Goal: Task Accomplishment & Management: Complete application form

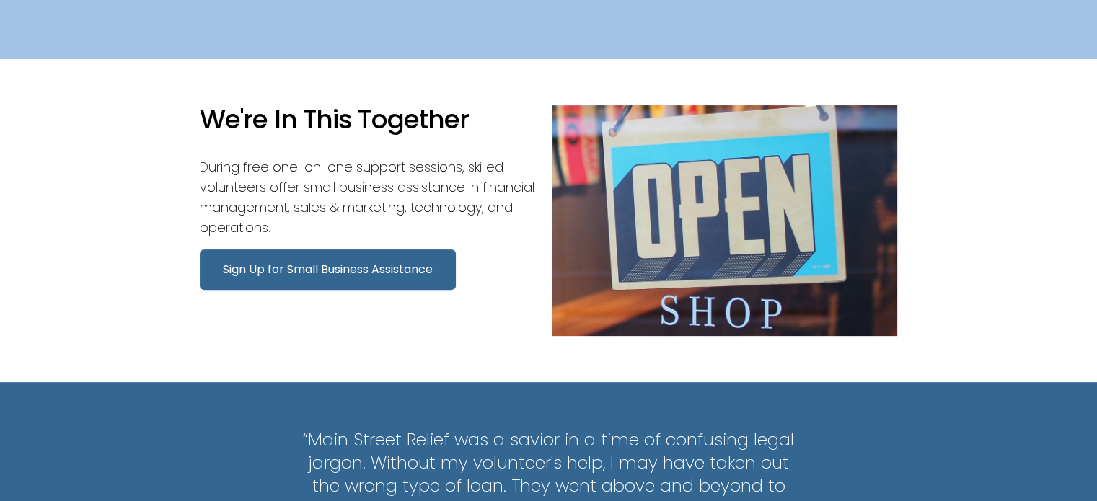
scroll to position [505, 0]
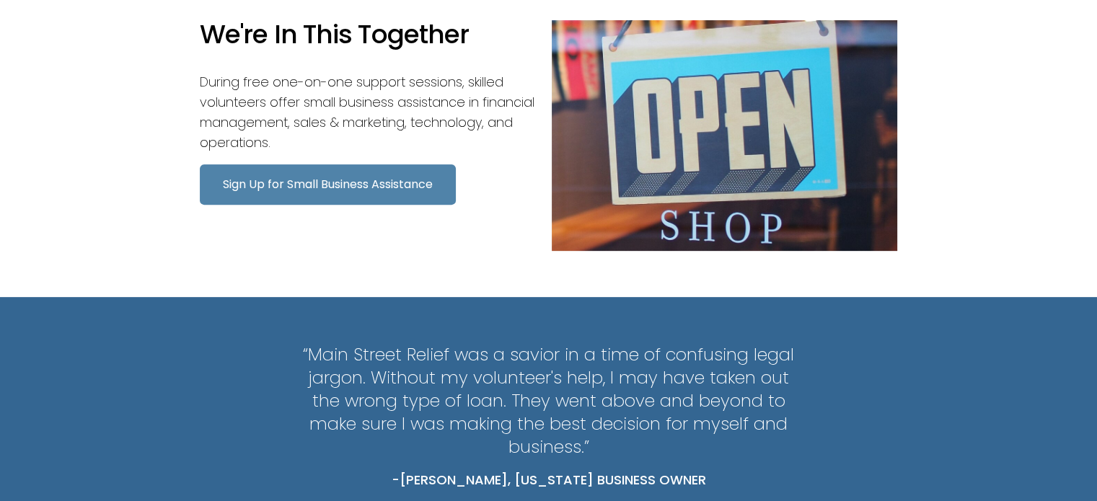
click at [366, 190] on button "Sign Up for Small Business Assistance" at bounding box center [328, 184] width 256 height 40
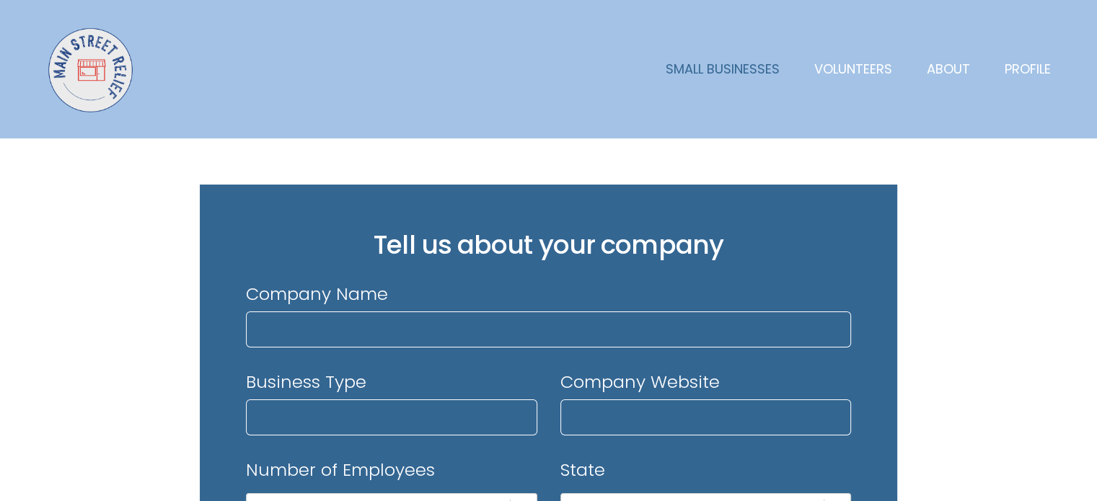
click at [753, 74] on link "Small Businesses" at bounding box center [723, 69] width 114 height 20
click at [307, 333] on input "Company Name" at bounding box center [548, 330] width 605 height 36
type input "Aspira Learn"
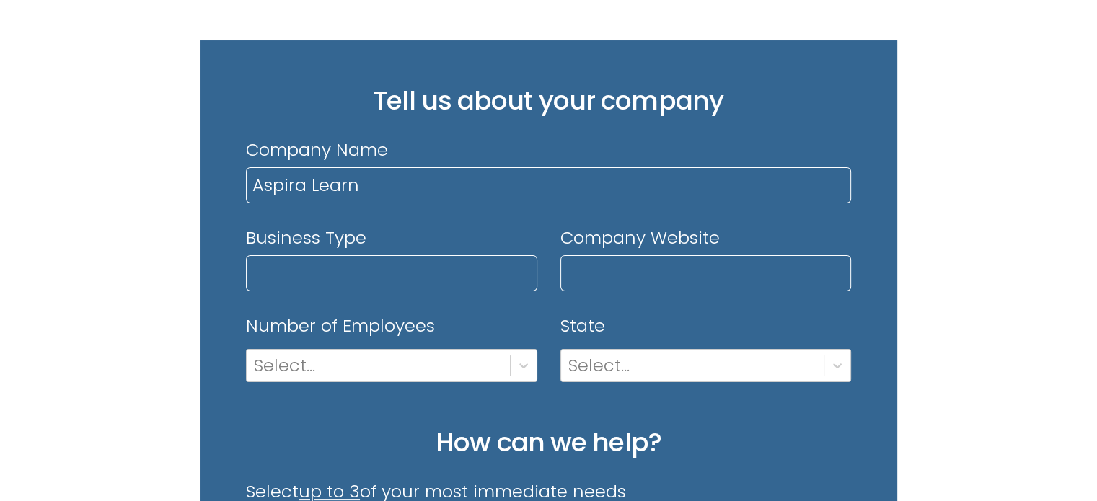
click at [413, 277] on input "Business Type" at bounding box center [391, 273] width 291 height 36
click at [370, 265] on input "Business Type" at bounding box center [391, 273] width 291 height 36
type input "Education"
click at [760, 297] on div "Business Type Education Company Website Number of Employees Select... State Sel…" at bounding box center [548, 315] width 605 height 179
click at [760, 273] on input "Company Website" at bounding box center [705, 273] width 291 height 36
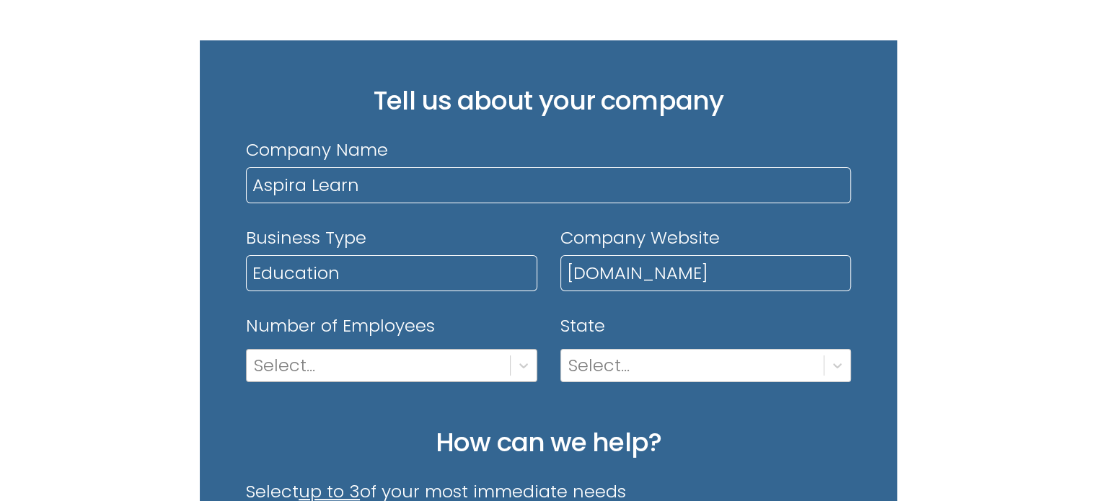
type input "[DOMAIN_NAME]"
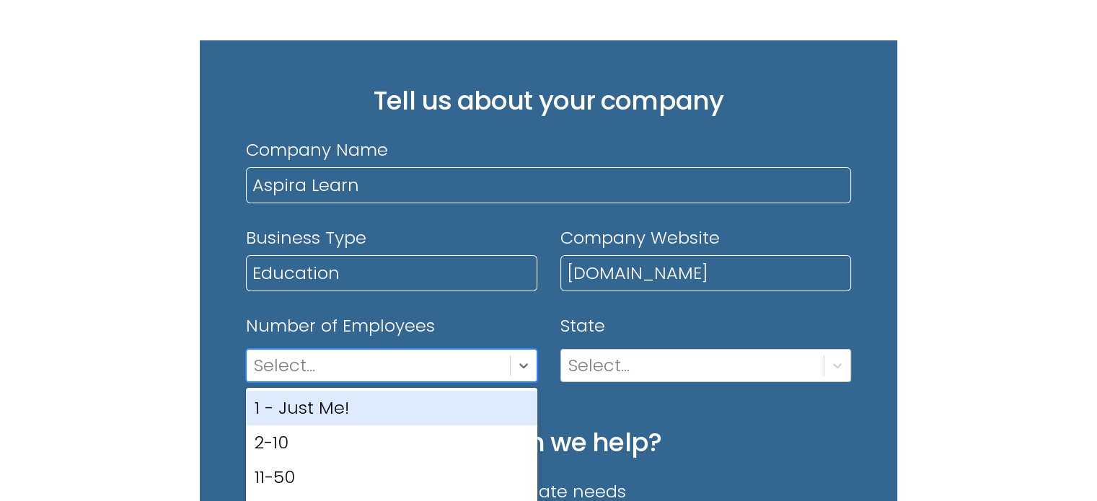
scroll to position [214, 0]
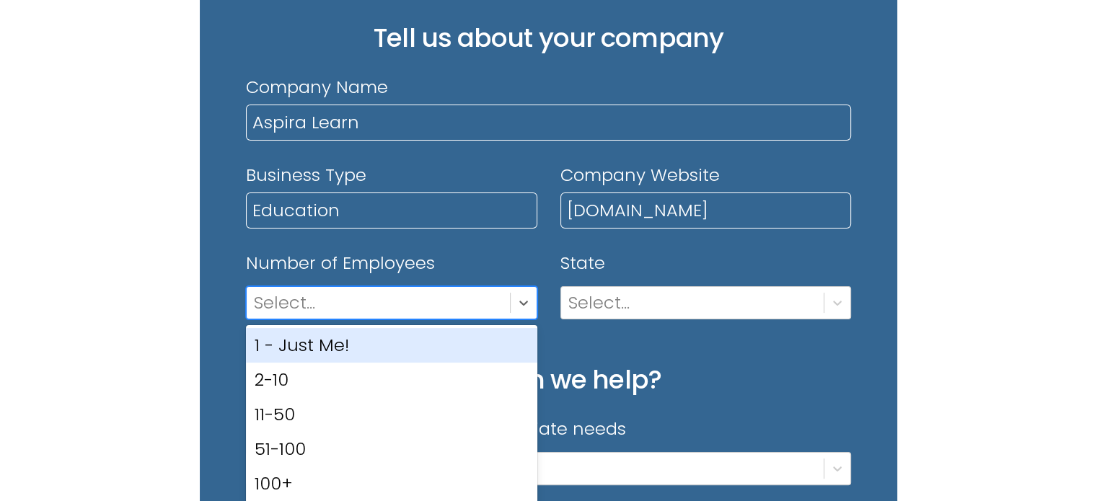
click at [452, 320] on div "option 1 - Just Me! focused, 1 of 5. 5 results available. Use Up and Down to ch…" at bounding box center [391, 302] width 291 height 33
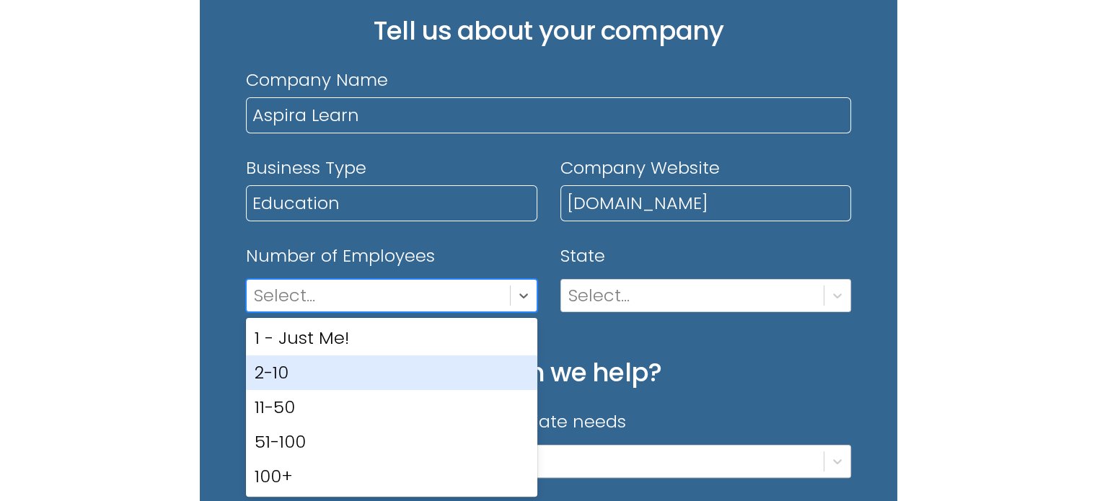
click at [452, 358] on div "2-10" at bounding box center [391, 373] width 291 height 35
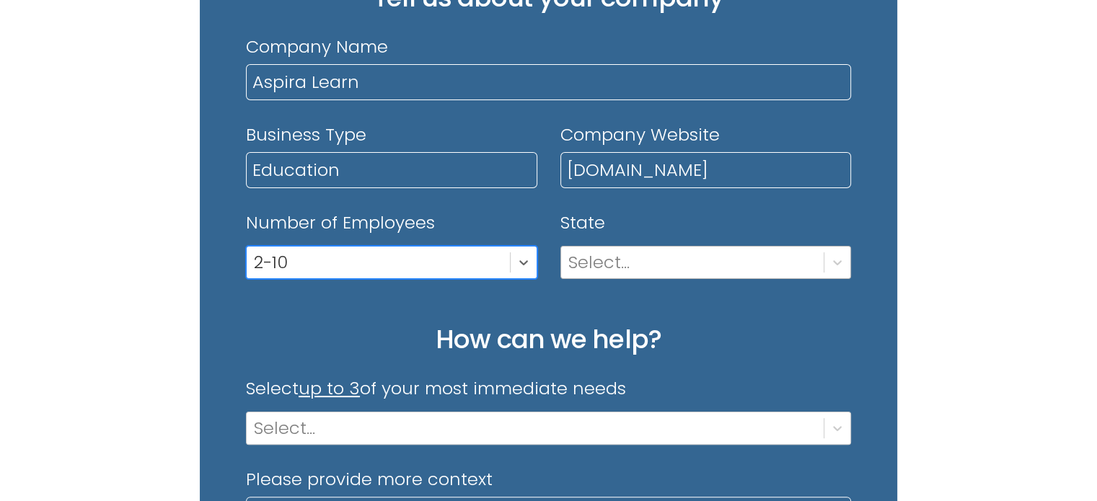
click at [684, 279] on div "Select..." at bounding box center [705, 262] width 291 height 33
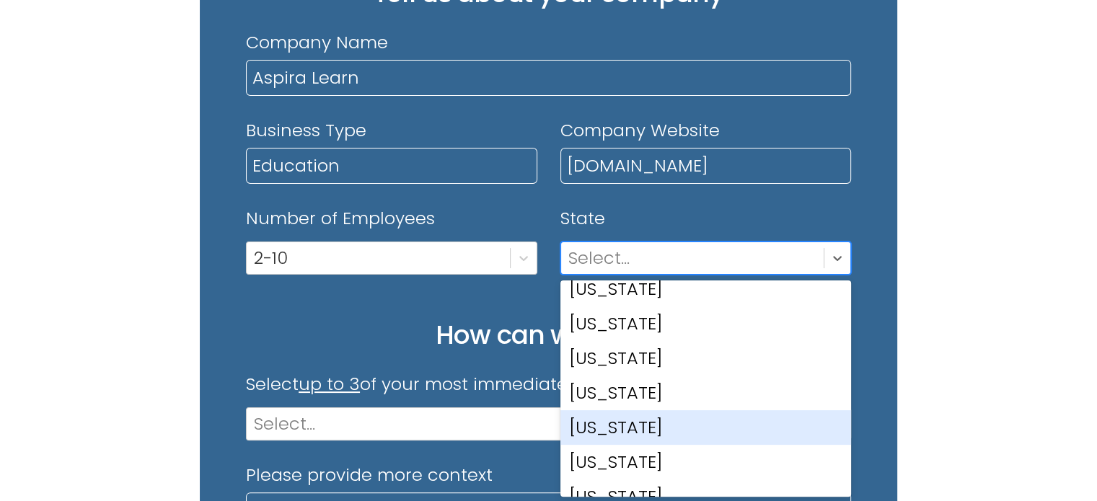
scroll to position [1370, 0]
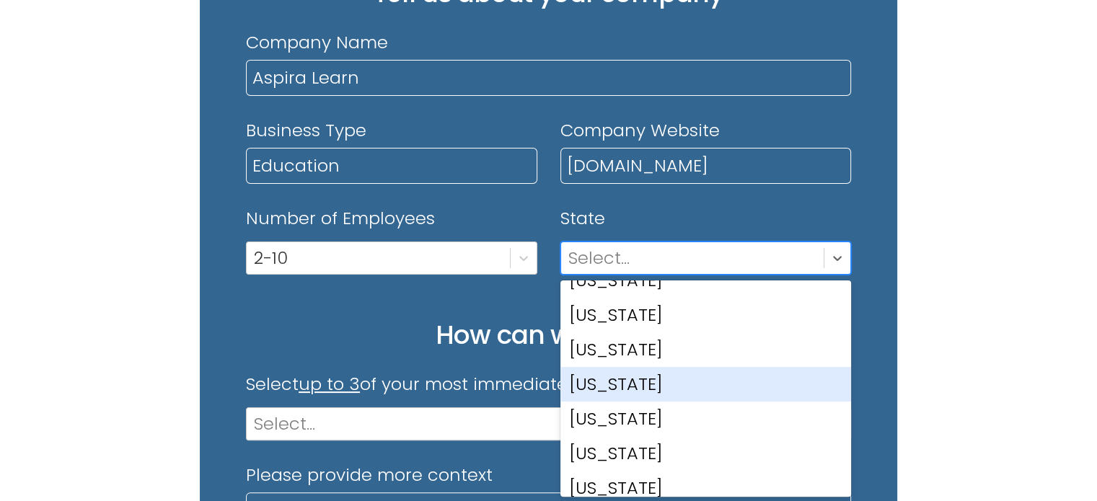
click at [666, 379] on div "[US_STATE]" at bounding box center [705, 384] width 291 height 35
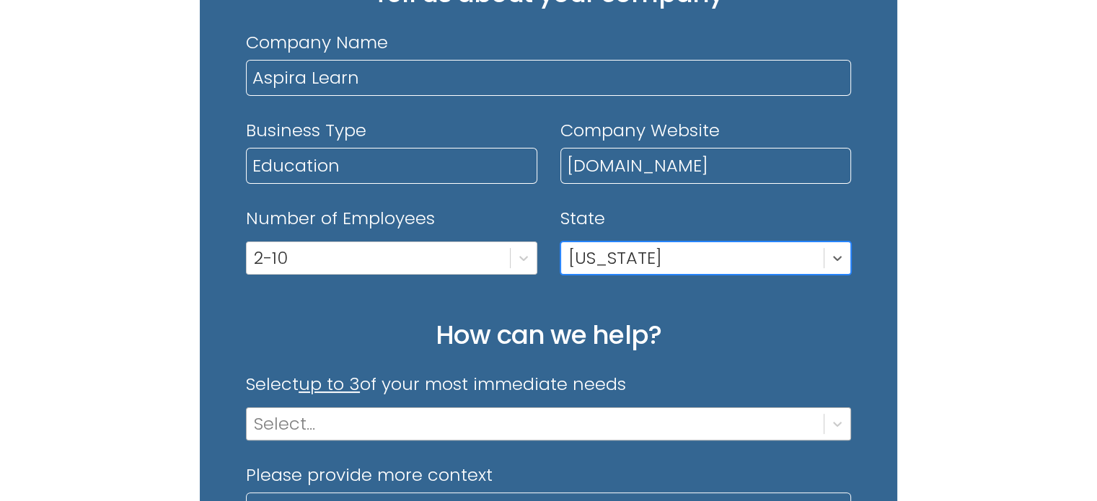
click at [529, 414] on div "Select..." at bounding box center [548, 424] width 605 height 33
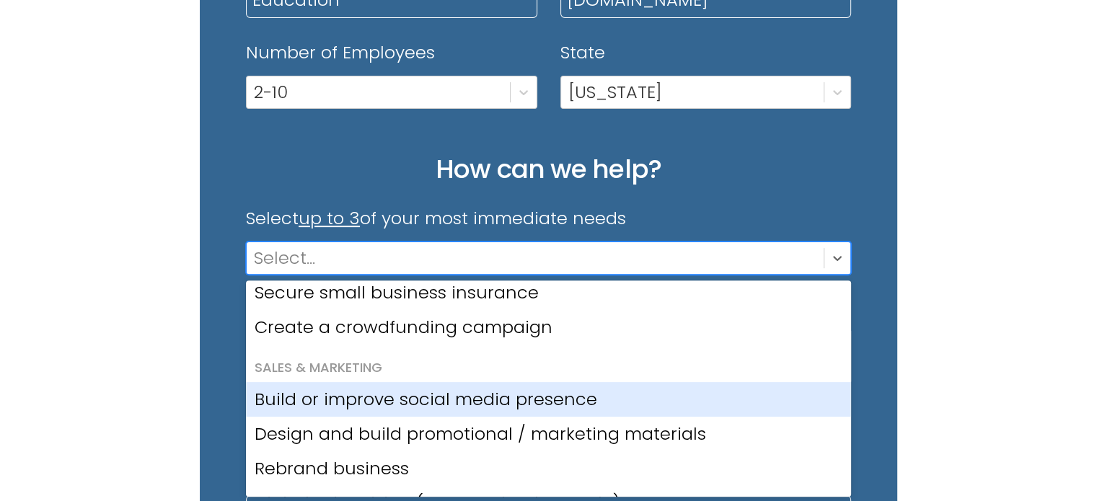
scroll to position [216, 0]
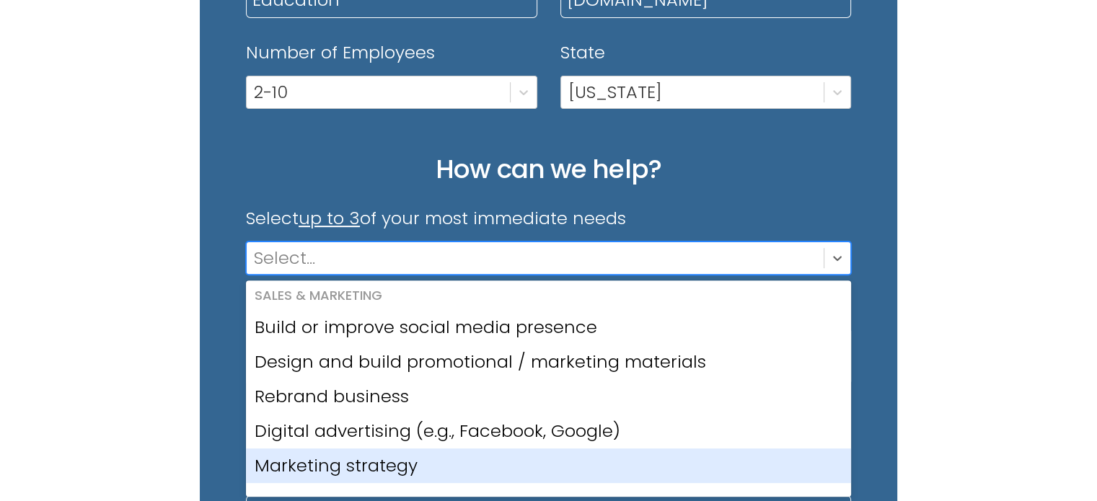
click at [421, 455] on div "Marketing strategy" at bounding box center [548, 466] width 605 height 35
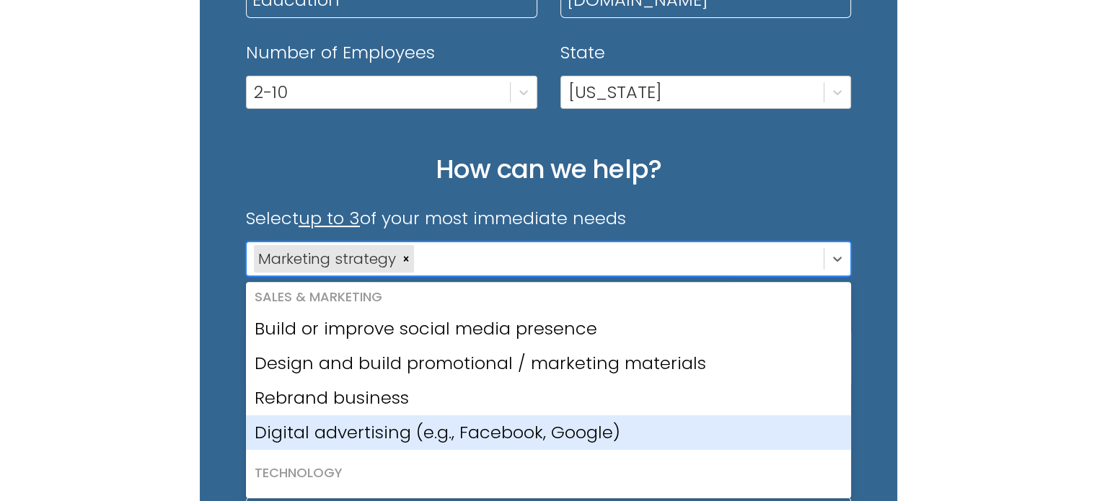
click at [430, 441] on div "Digital advertising (e.g., Facebook, Google)" at bounding box center [548, 432] width 605 height 35
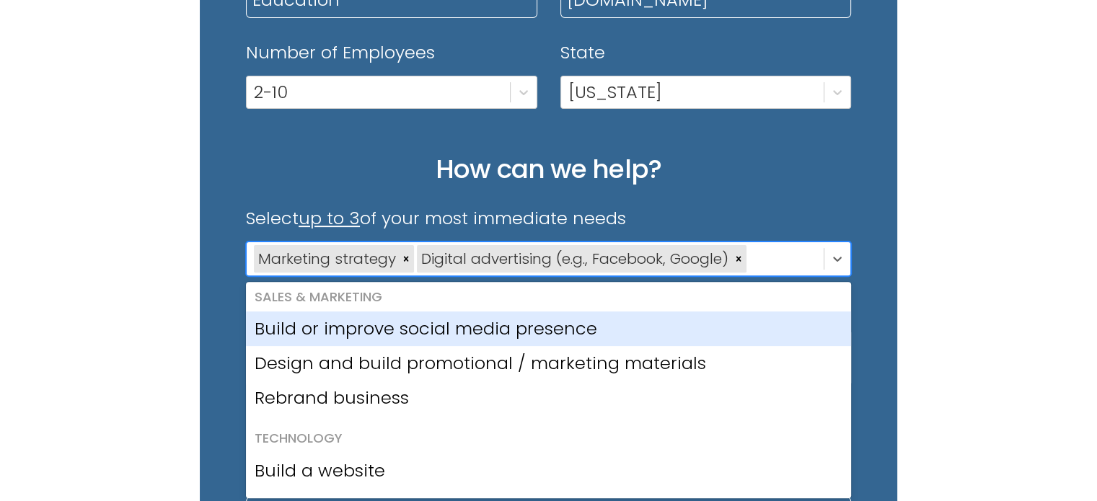
click at [462, 322] on div "Build or improve social media presence" at bounding box center [548, 329] width 605 height 35
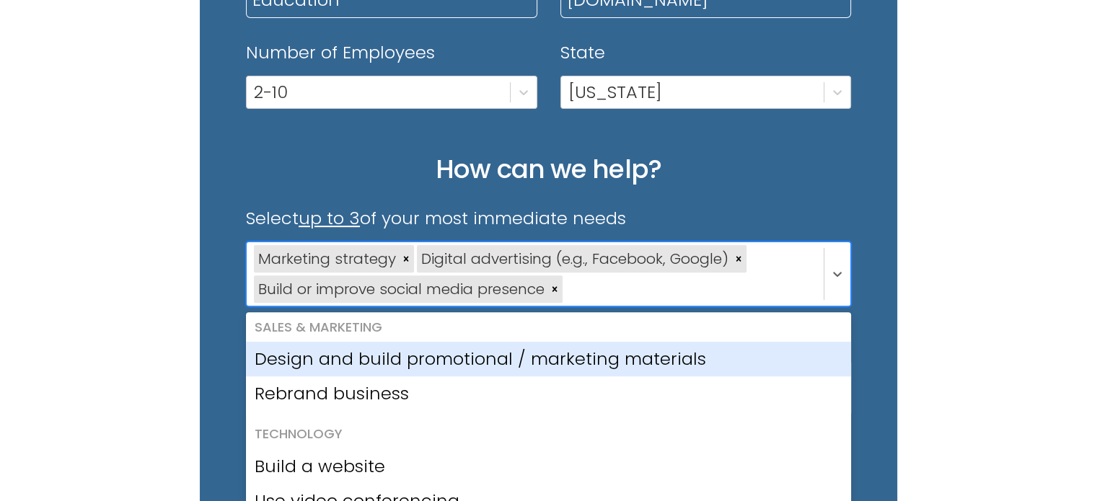
click at [458, 361] on div "Design and build promotional / marketing materials" at bounding box center [548, 359] width 605 height 35
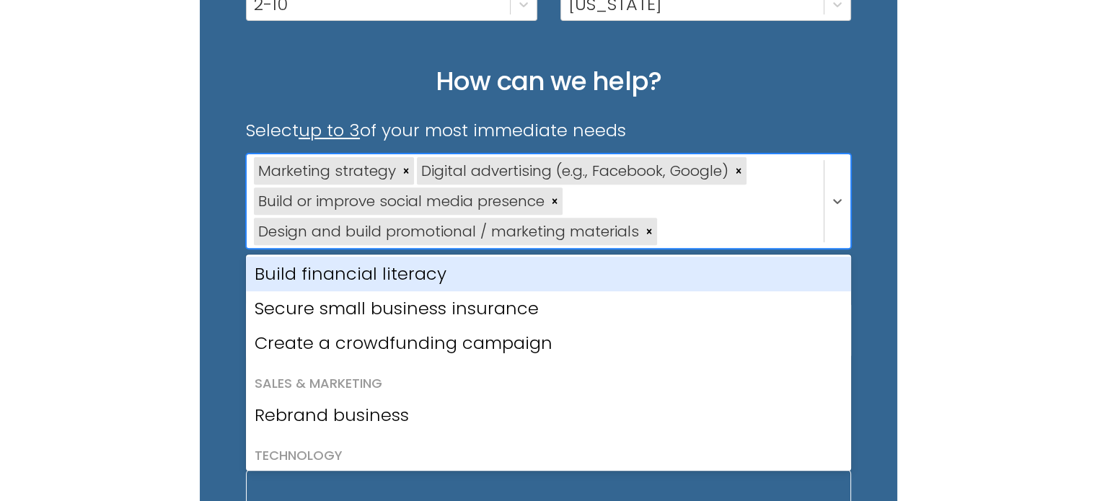
scroll to position [490, 0]
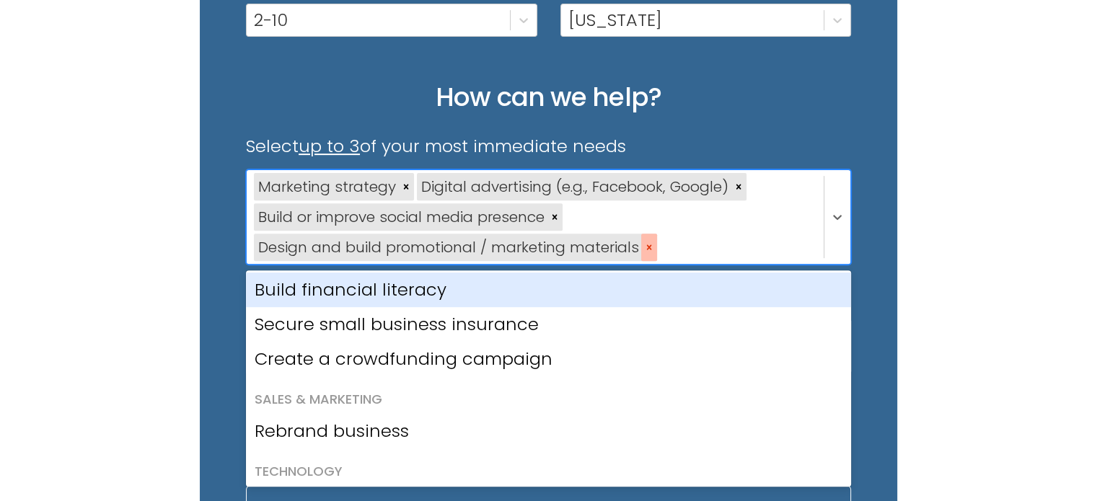
click at [646, 247] on icon at bounding box center [649, 247] width 10 height 10
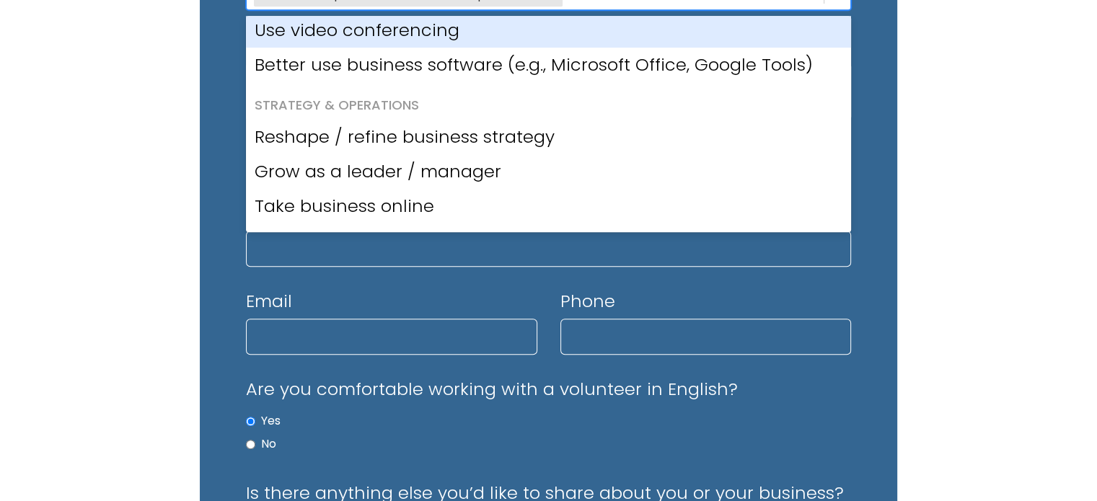
scroll to position [706, 0]
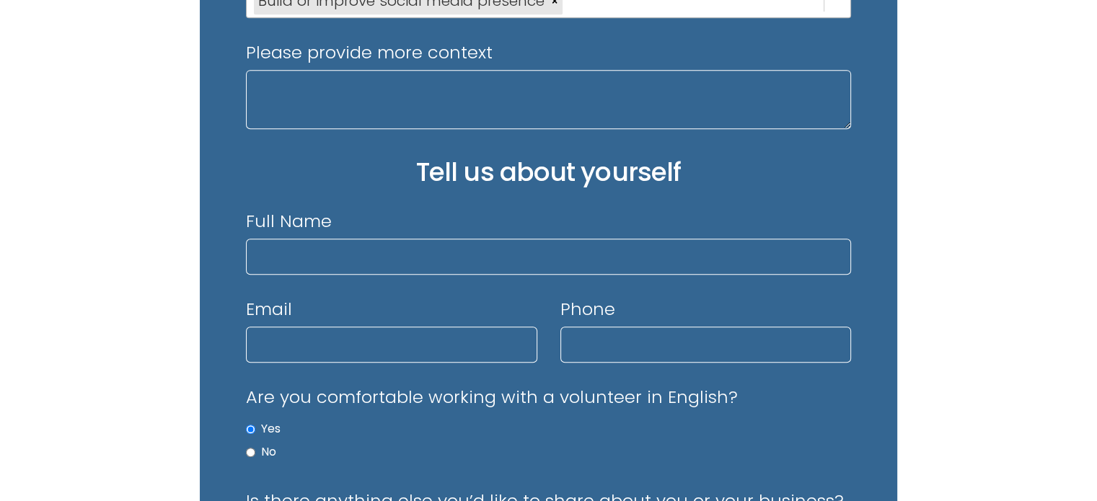
click at [373, 343] on input "Email" at bounding box center [391, 345] width 291 height 36
click at [379, 250] on input "Full Name" at bounding box center [548, 257] width 605 height 36
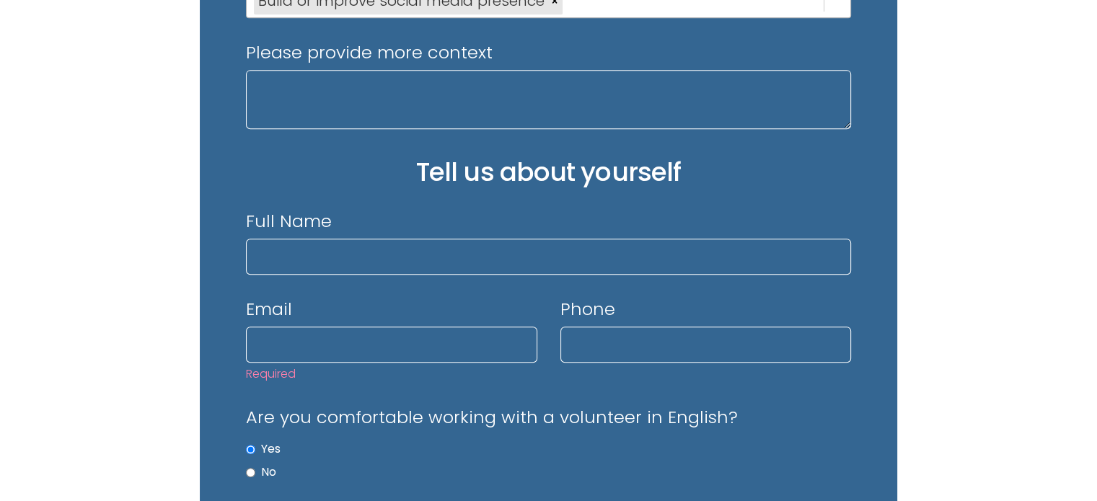
type input "[PERSON_NAME]"
type input "[EMAIL_ADDRESS][DOMAIN_NAME]"
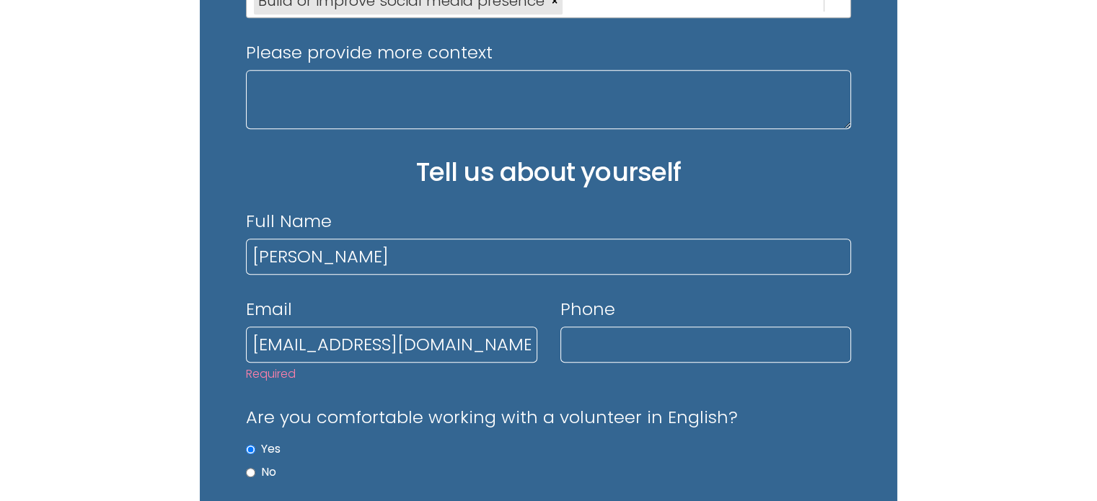
type input "[PHONE_NUMBER]"
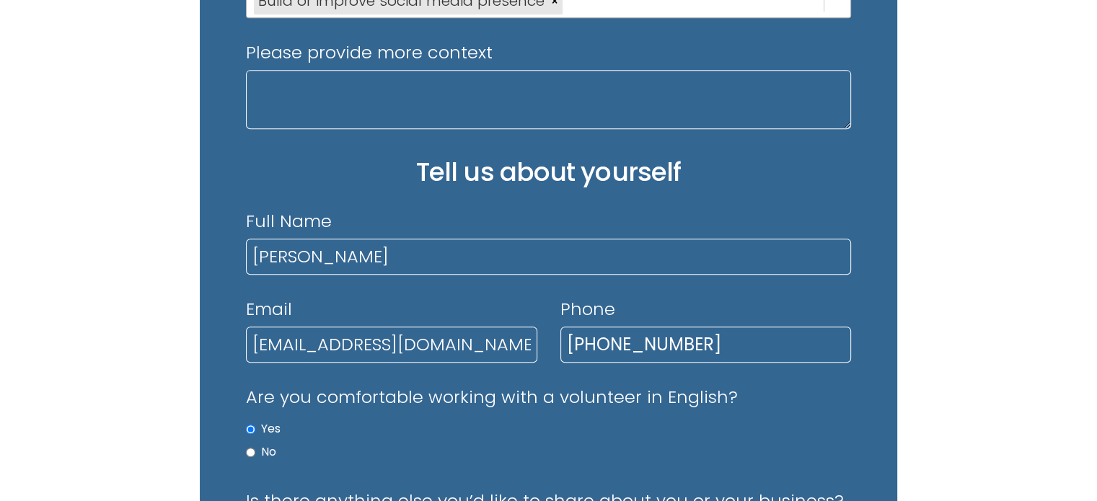
scroll to position [0, 0]
drag, startPoint x: 325, startPoint y: 340, endPoint x: 63, endPoint y: 328, distance: 262.1
click at [63, 328] on div "Tell us about your company Company Name Aspira Learn Business Type Education Co…" at bounding box center [548, 343] width 1097 height 1823
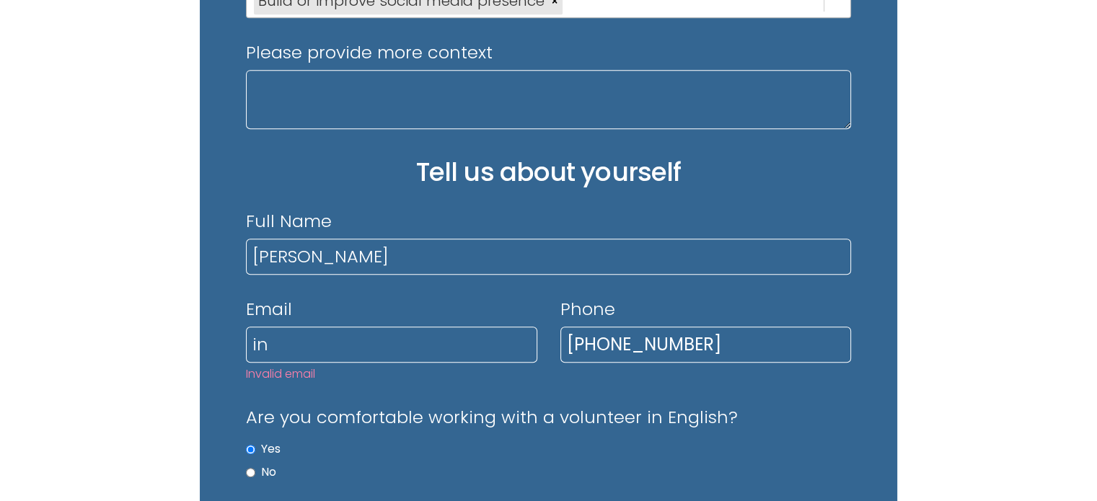
type input "[EMAIL_ADDRESS][DOMAIN_NAME]"
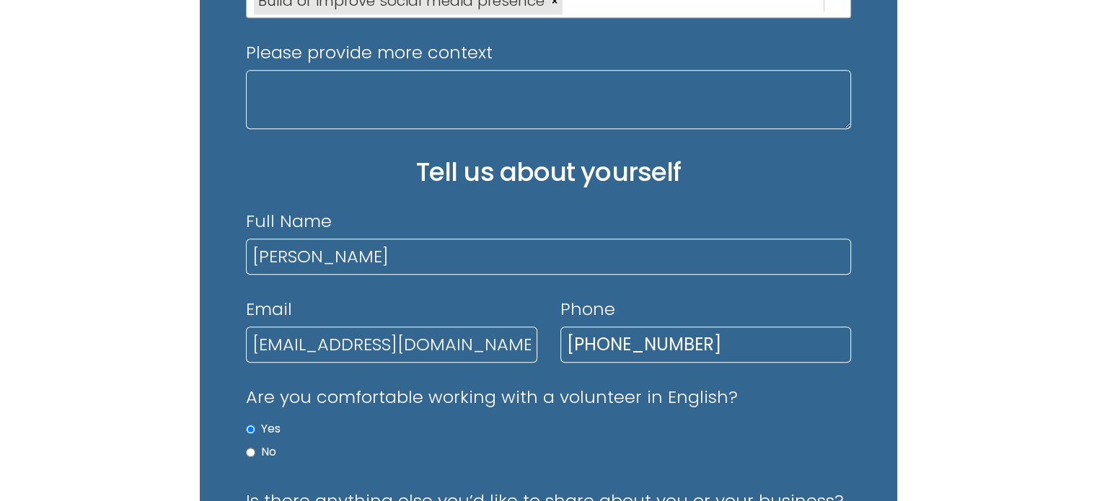
drag, startPoint x: 642, startPoint y: 338, endPoint x: 433, endPoint y: 327, distance: 209.4
click at [433, 327] on div "Email [EMAIL_ADDRESS][DOMAIN_NAME] Phone [PHONE_NUMBER]" at bounding box center [548, 342] width 605 height 88
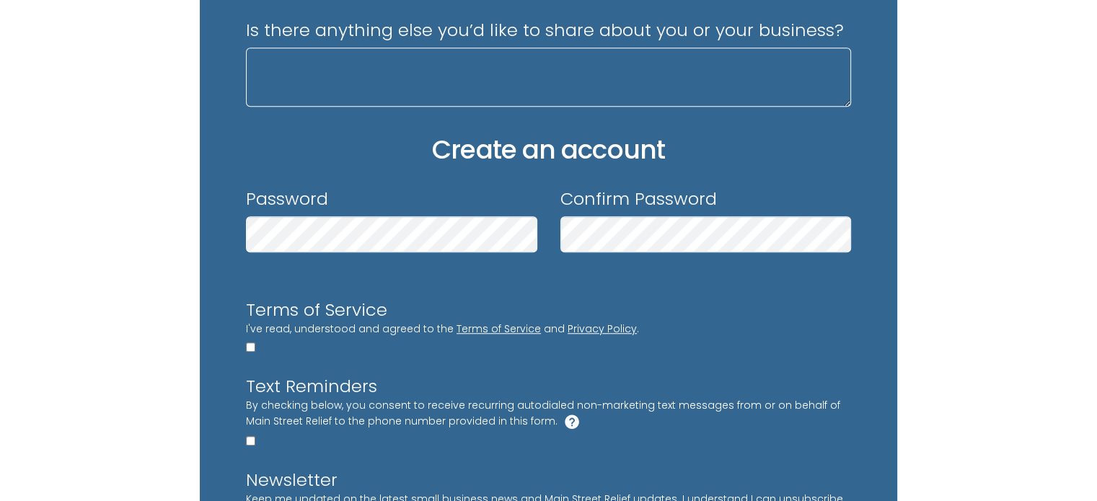
scroll to position [1211, 0]
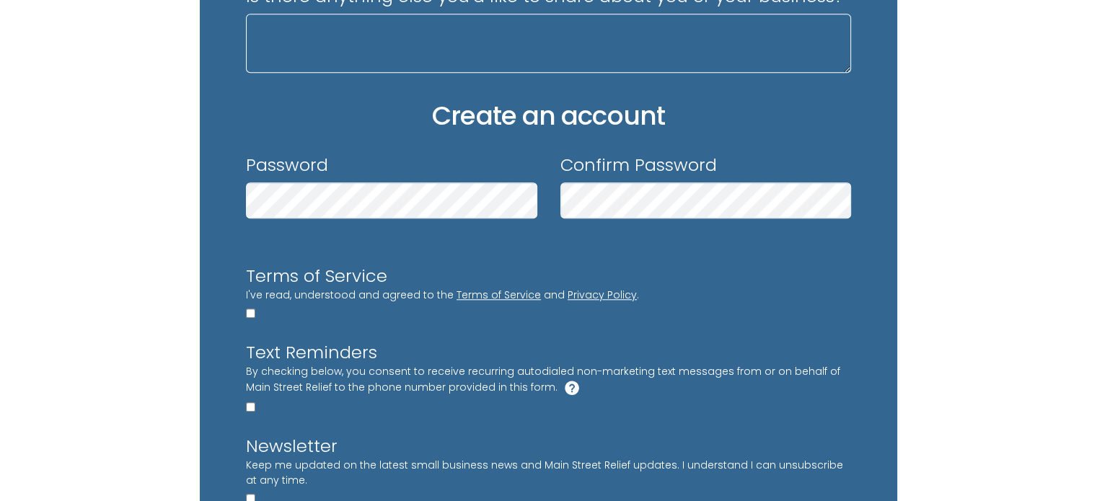
click at [253, 311] on input "Terms of Service I've read, understood and agreed to the Terms of Service and P…" at bounding box center [250, 313] width 9 height 9
checkbox input "true"
click at [253, 402] on input "Text Reminders By checking below, you consent to receive recurring autodialed n…" at bounding box center [250, 406] width 9 height 9
checkbox input "true"
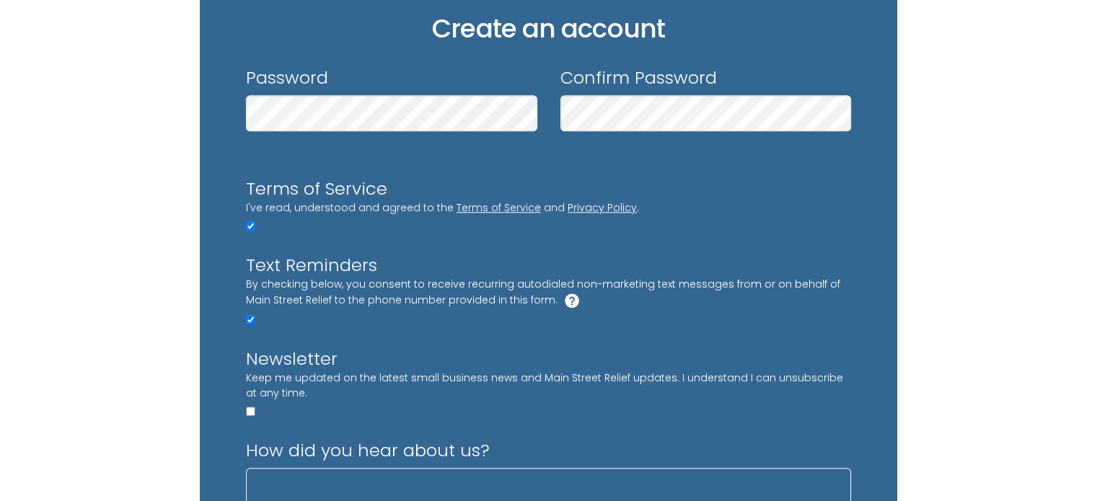
scroll to position [1427, 0]
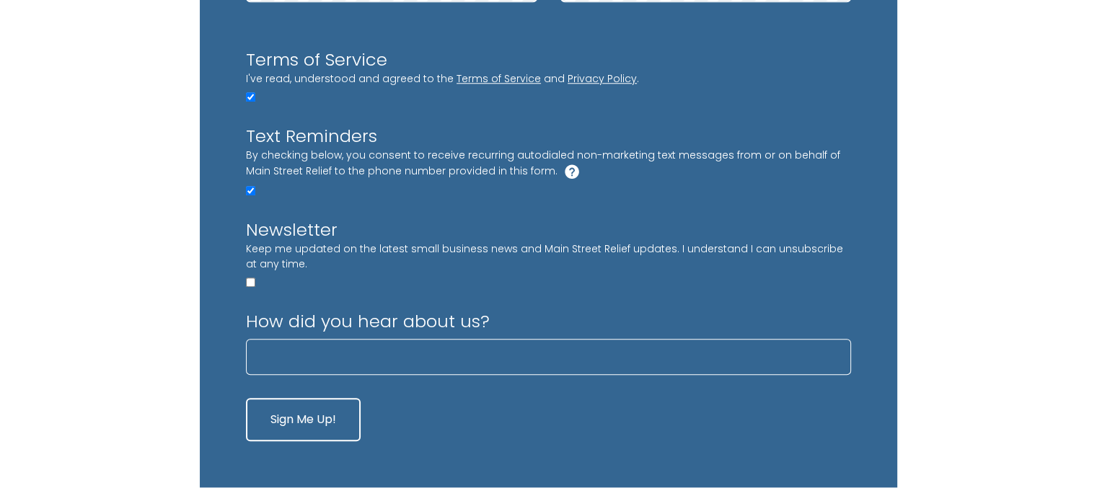
click at [287, 421] on button "Sign Me Up!" at bounding box center [303, 419] width 115 height 43
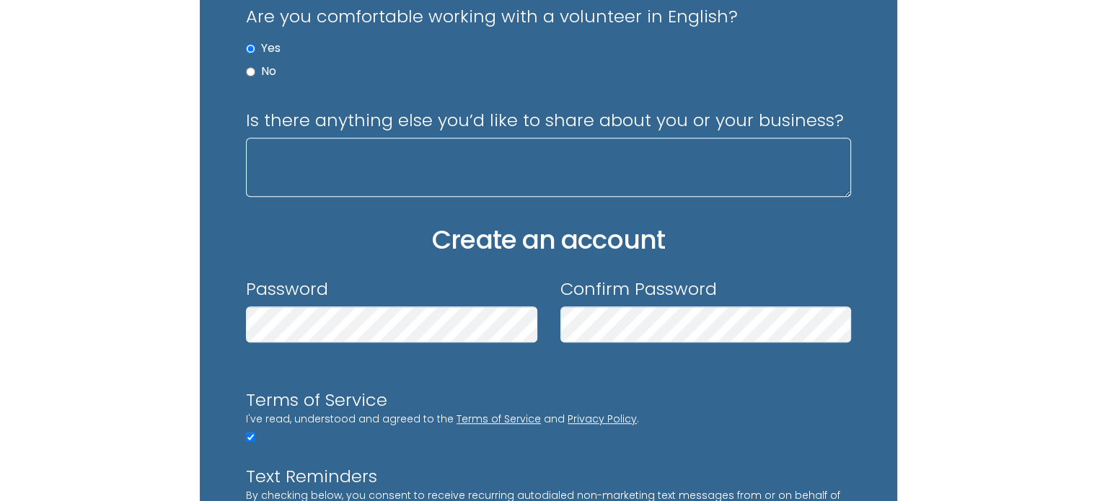
scroll to position [943, 0]
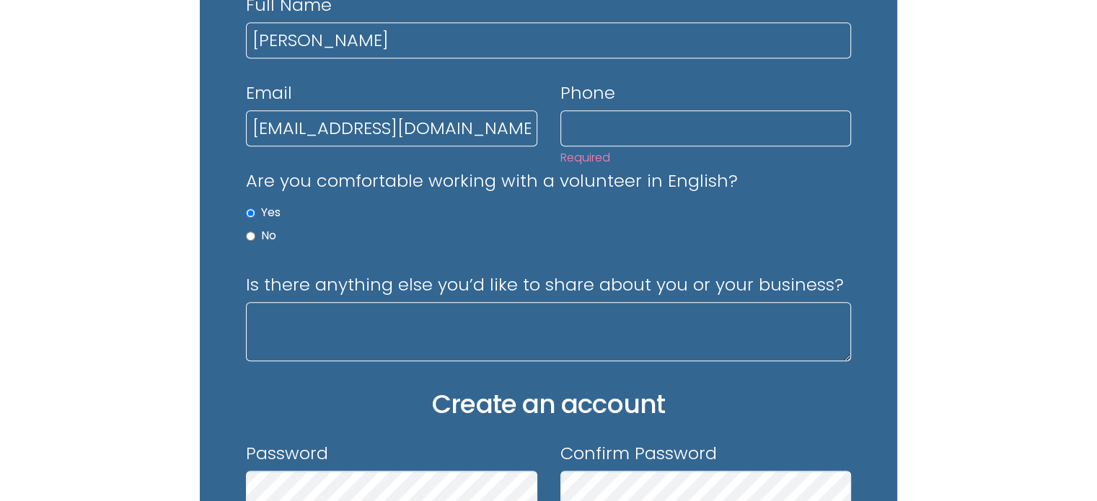
click at [611, 141] on input "Phone Required" at bounding box center [705, 128] width 291 height 36
type input "[PHONE_NUMBER]"
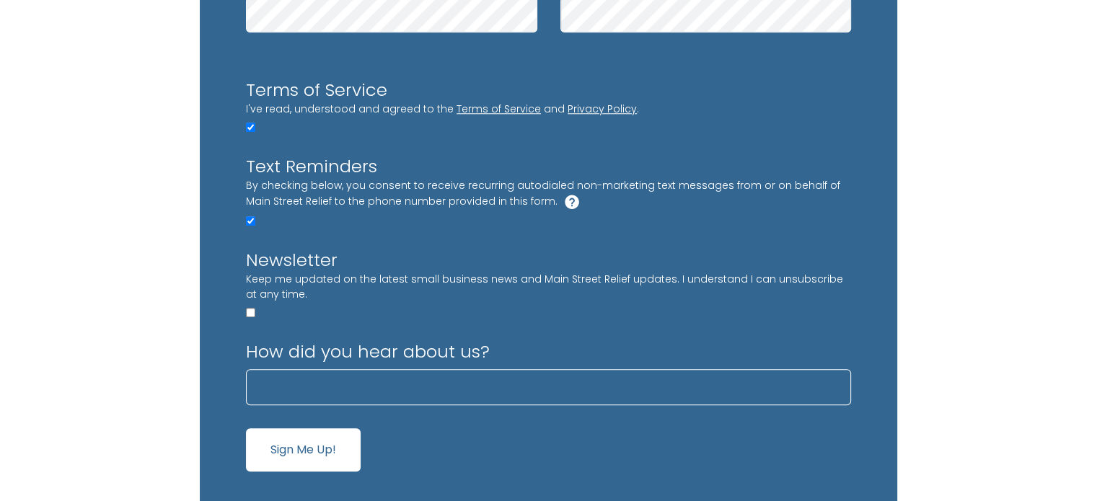
scroll to position [1592, 0]
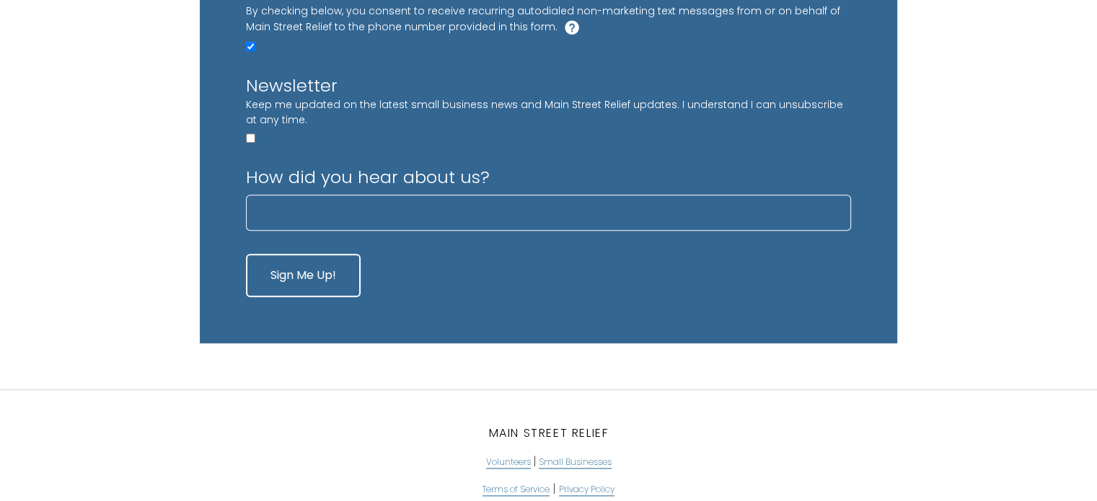
click at [291, 272] on button "Sign Me Up!" at bounding box center [303, 275] width 115 height 43
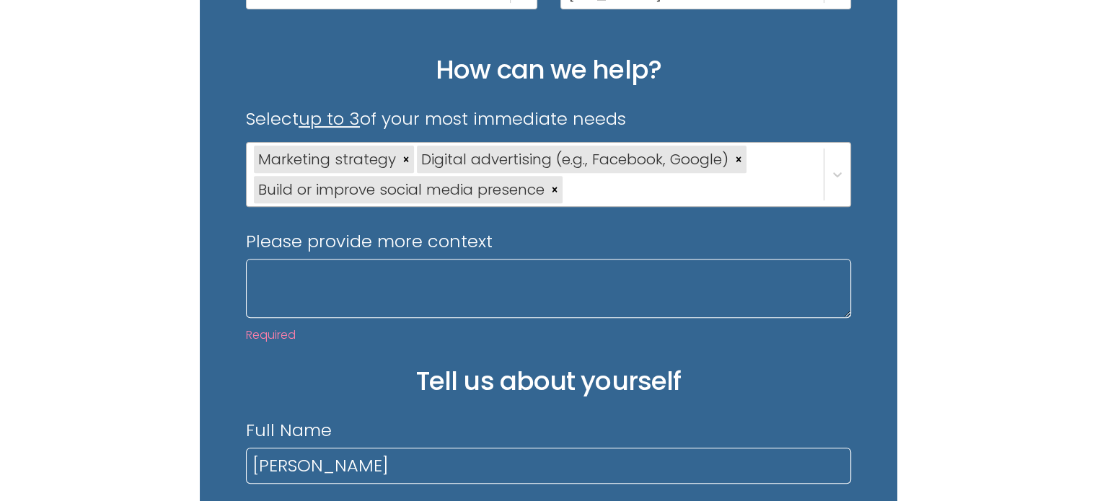
scroll to position [510, 0]
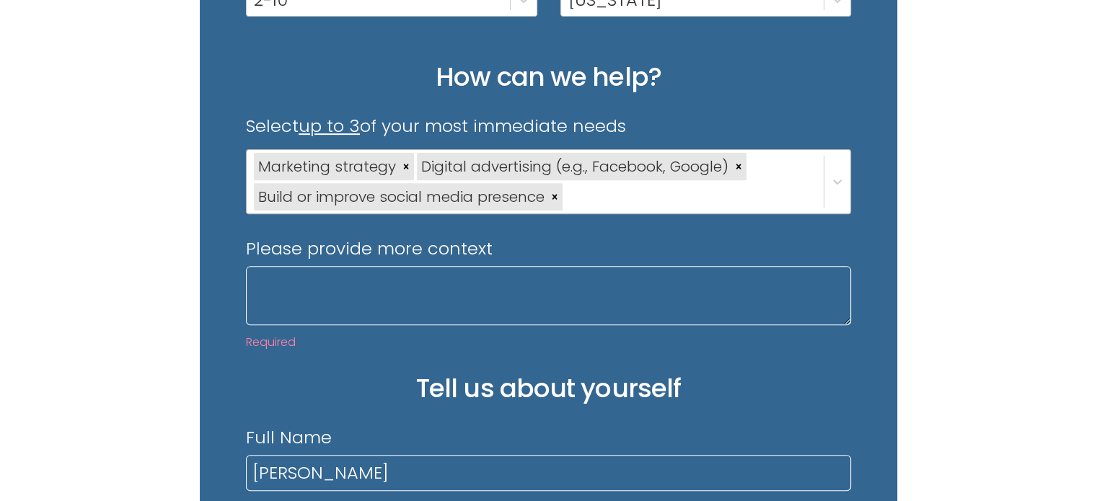
click at [418, 286] on textarea "Please provide more context Required" at bounding box center [548, 295] width 605 height 59
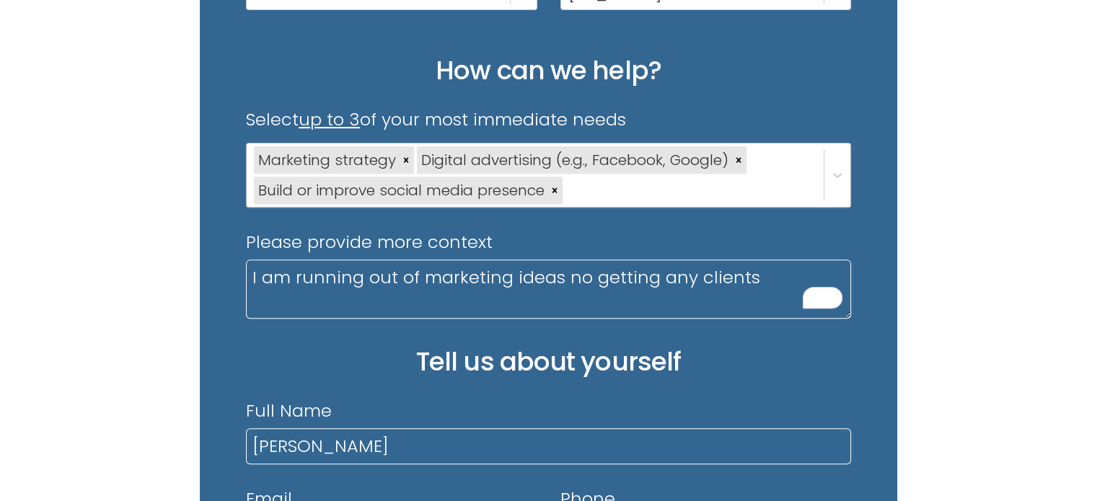
scroll to position [577, 0]
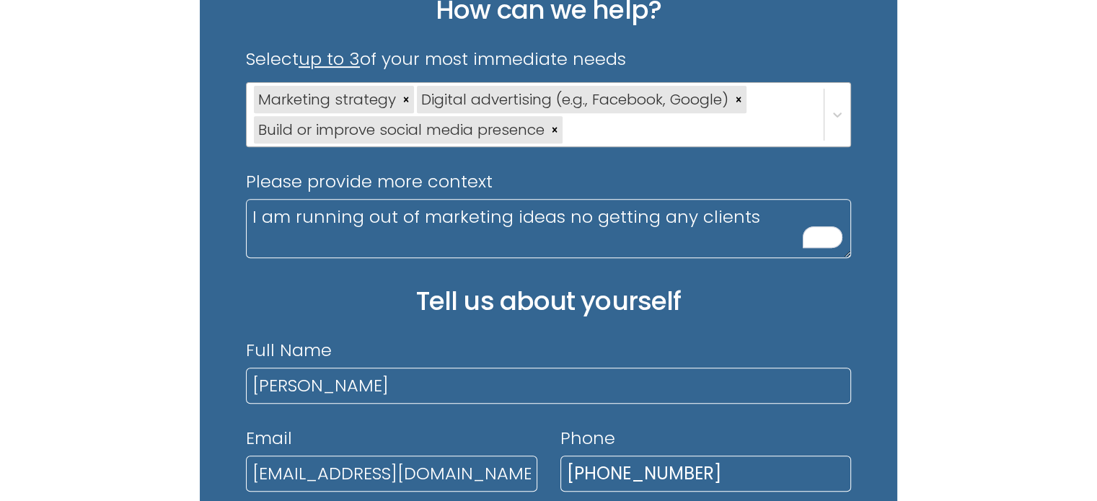
drag, startPoint x: 690, startPoint y: 211, endPoint x: 652, endPoint y: 217, distance: 37.9
click at [652, 217] on textarea "I am running out of marketing ideas no getting any clients" at bounding box center [548, 228] width 605 height 59
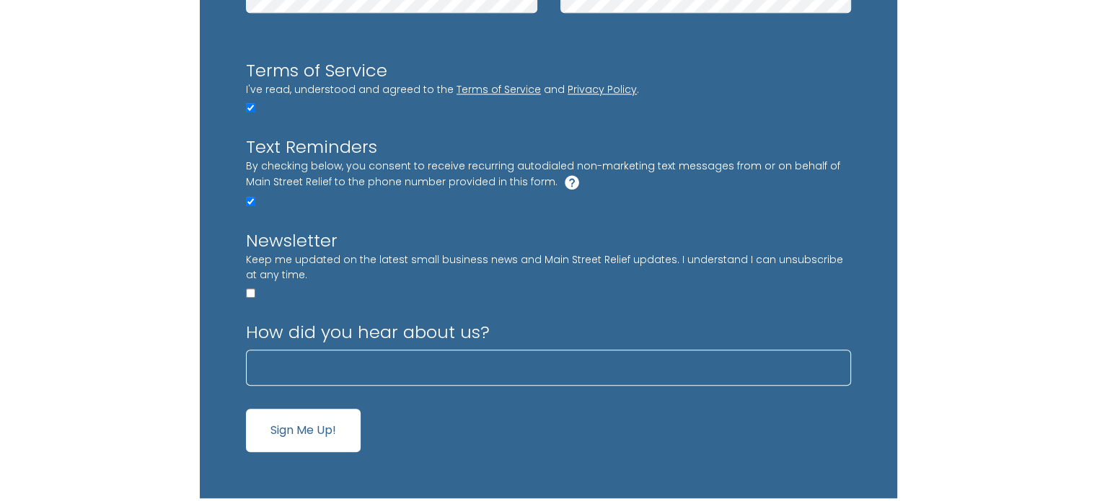
scroll to position [1515, 0]
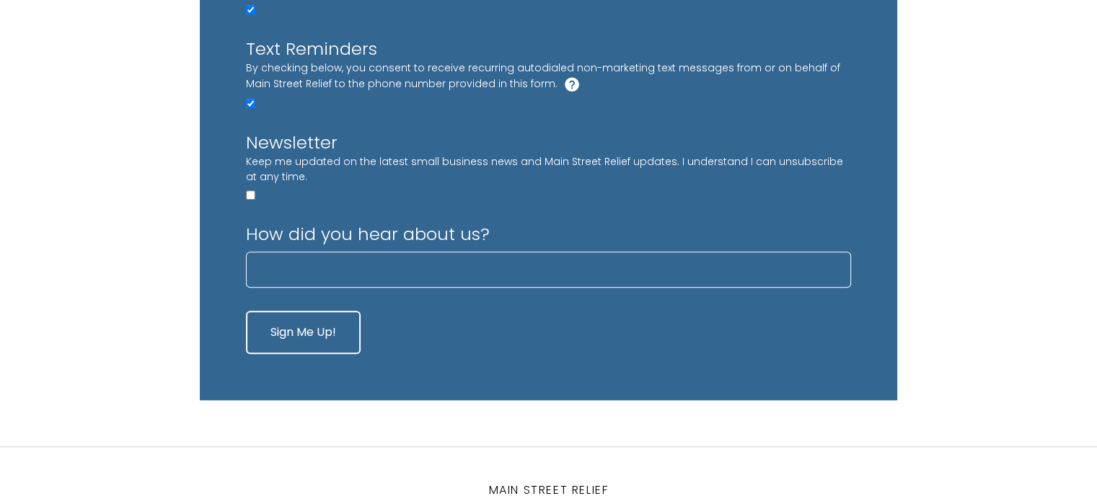
type textarea "I am running out of marketing ideas no getting enough clients"
click at [322, 337] on button "Sign Me Up!" at bounding box center [303, 332] width 115 height 43
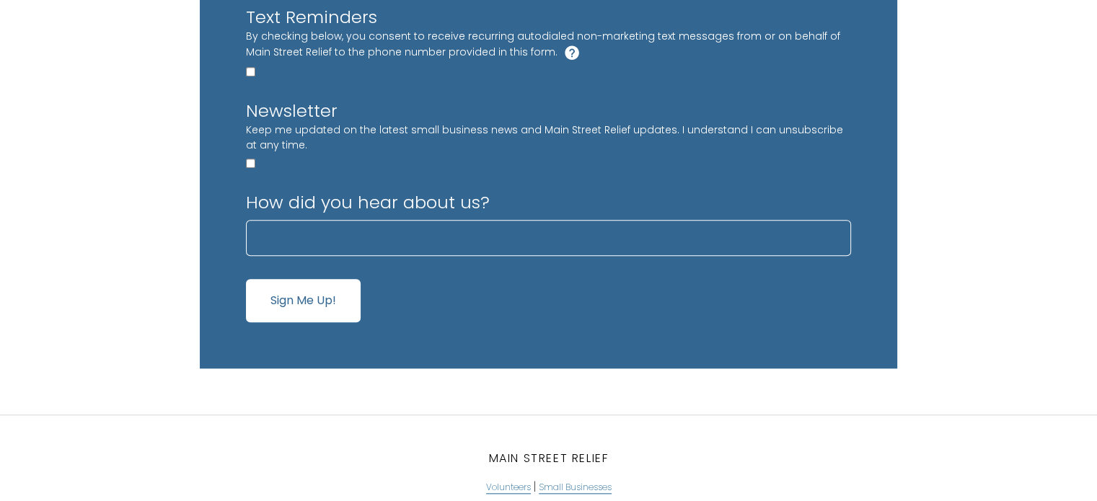
scroll to position [505, 0]
